Goal: Find specific page/section: Find specific page/section

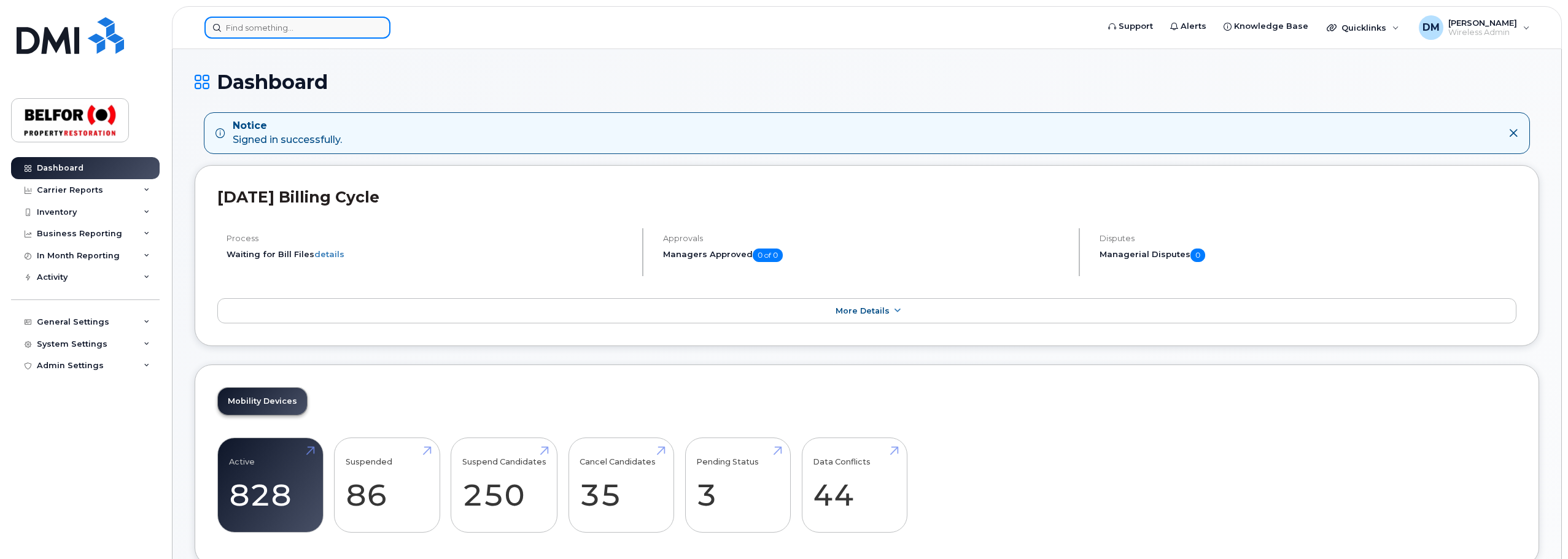
click at [243, 27] on input at bounding box center [298, 27] width 186 height 22
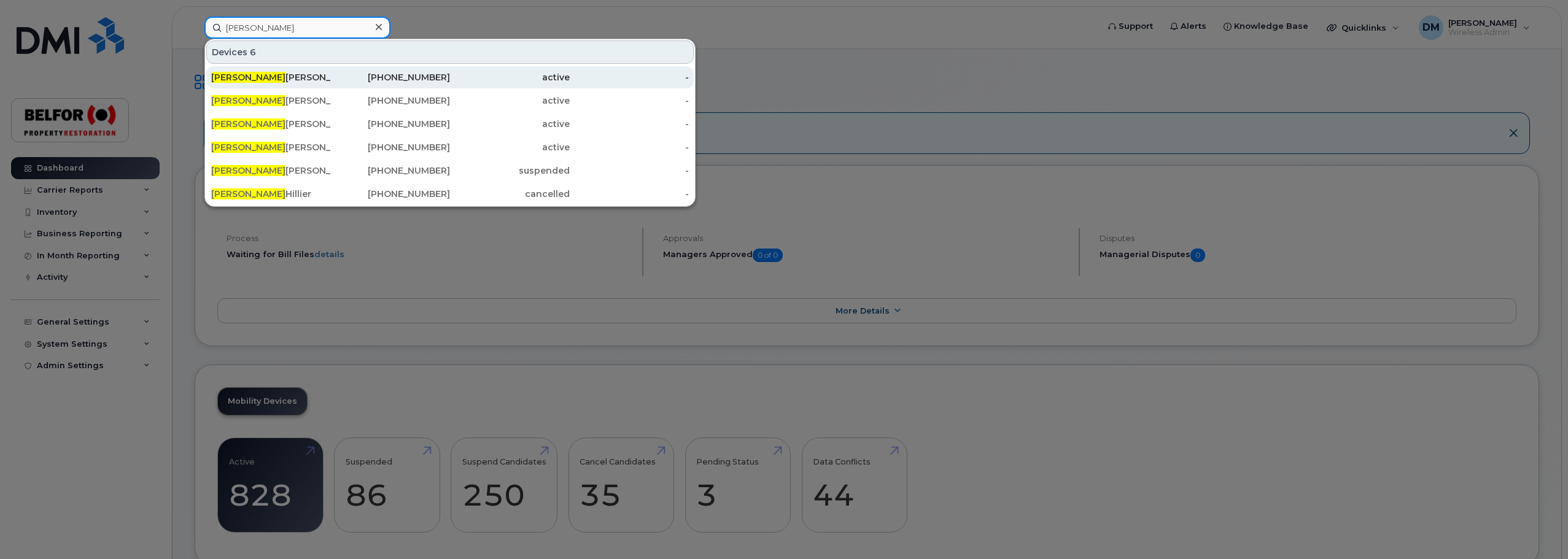
type input "trevor"
click at [248, 73] on div "Trevor Smith" at bounding box center [271, 77] width 119 height 12
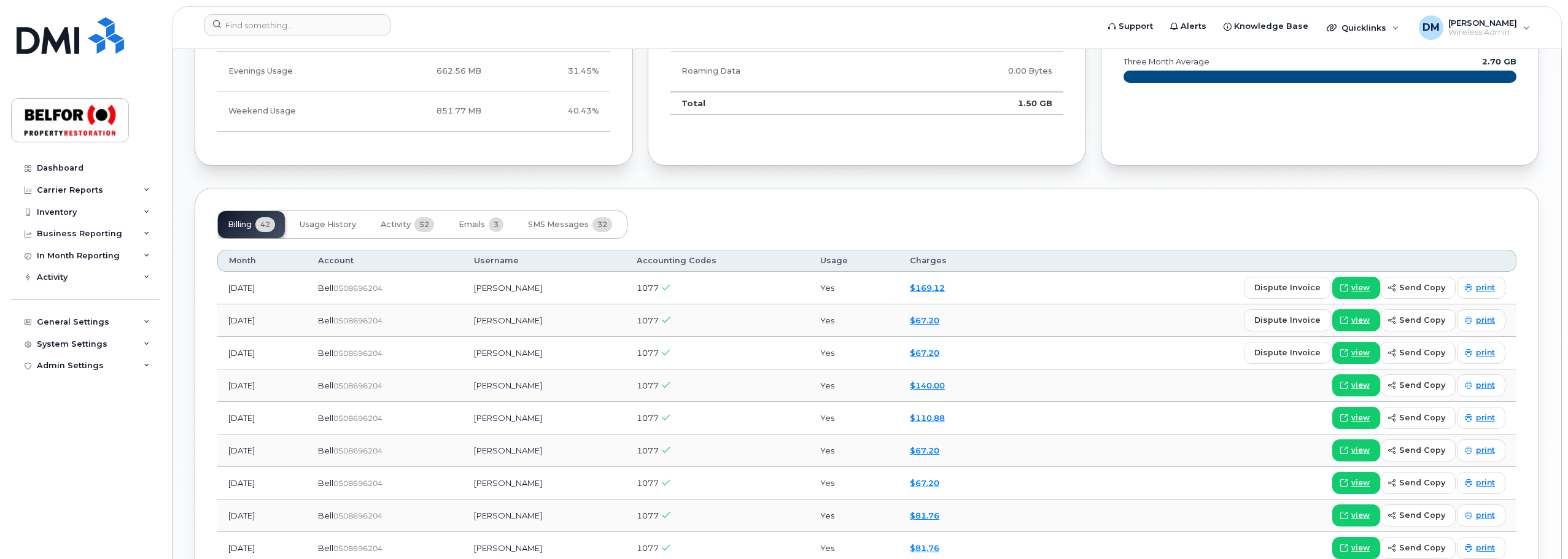
scroll to position [841, 0]
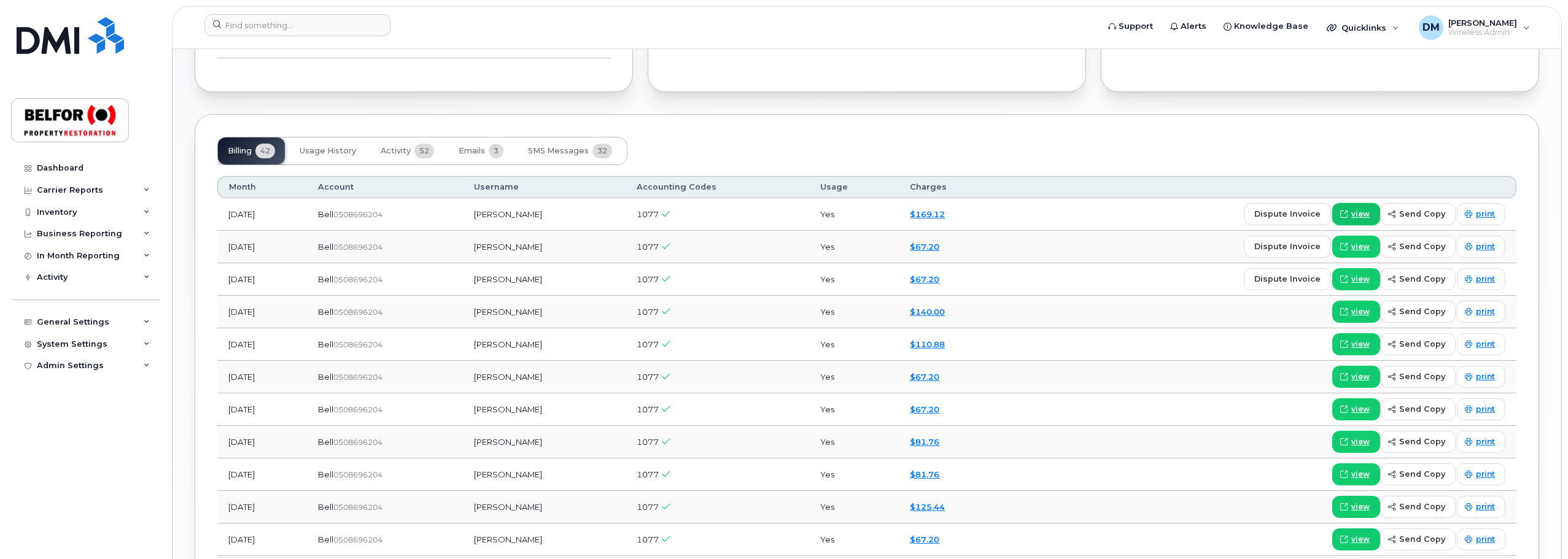
click at [1355, 213] on span "view" at bounding box center [1360, 214] width 19 height 11
